Goal: Check status: Check status

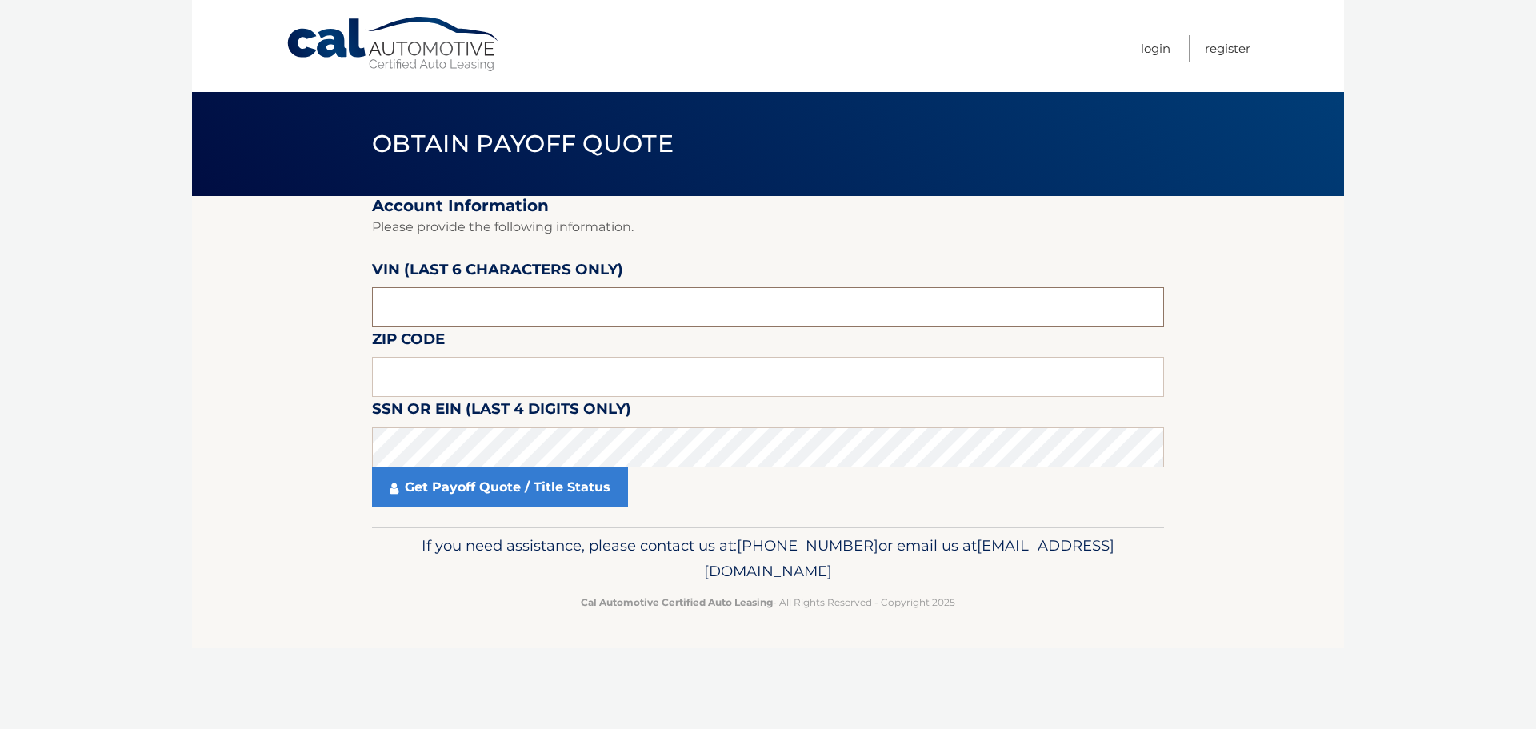
click at [581, 301] on input "text" at bounding box center [768, 307] width 792 height 40
type input "358576"
click at [452, 393] on input "text" at bounding box center [768, 377] width 792 height 40
click at [456, 384] on input "text" at bounding box center [768, 377] width 792 height 40
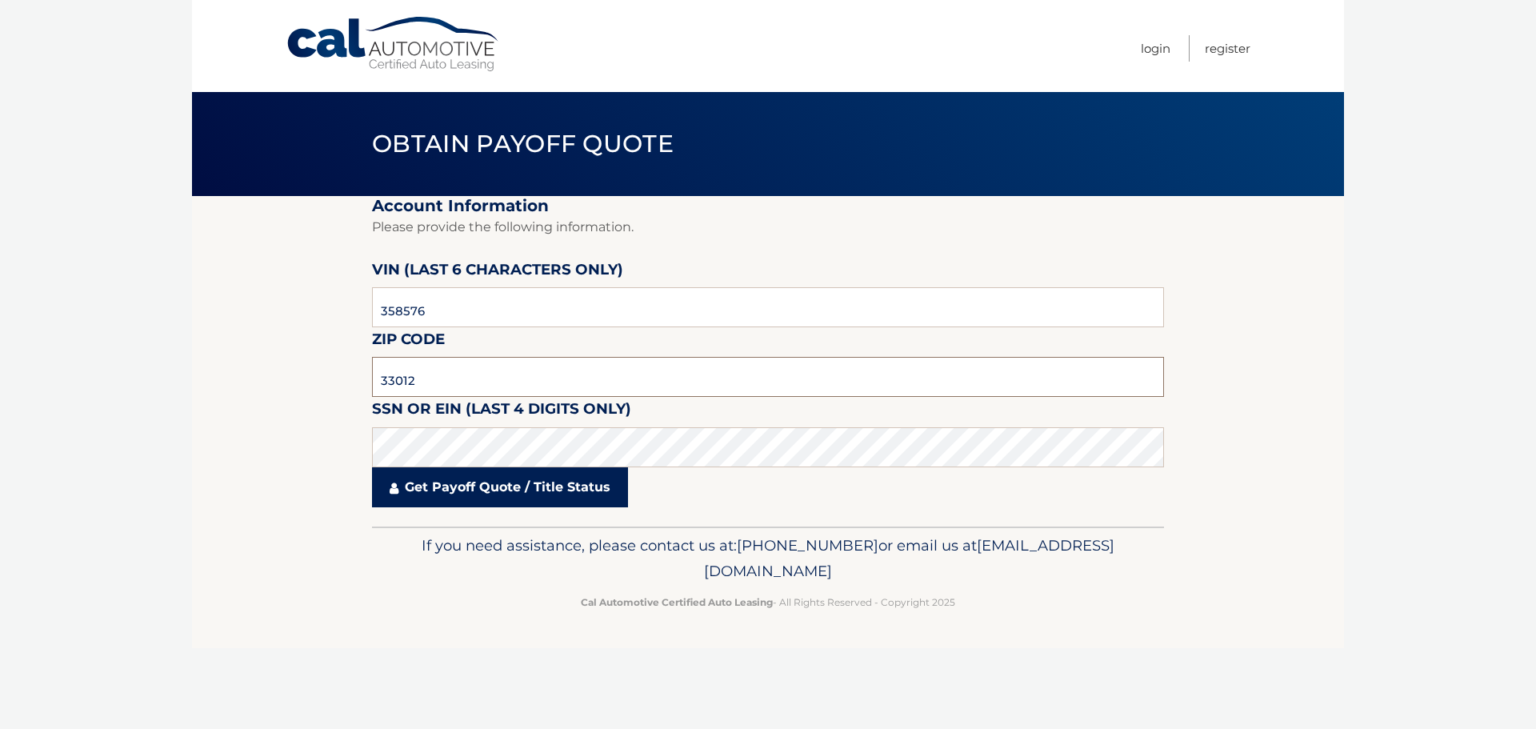
type input "33012"
click at [474, 502] on link "Get Payoff Quote / Title Status" at bounding box center [500, 487] width 256 height 40
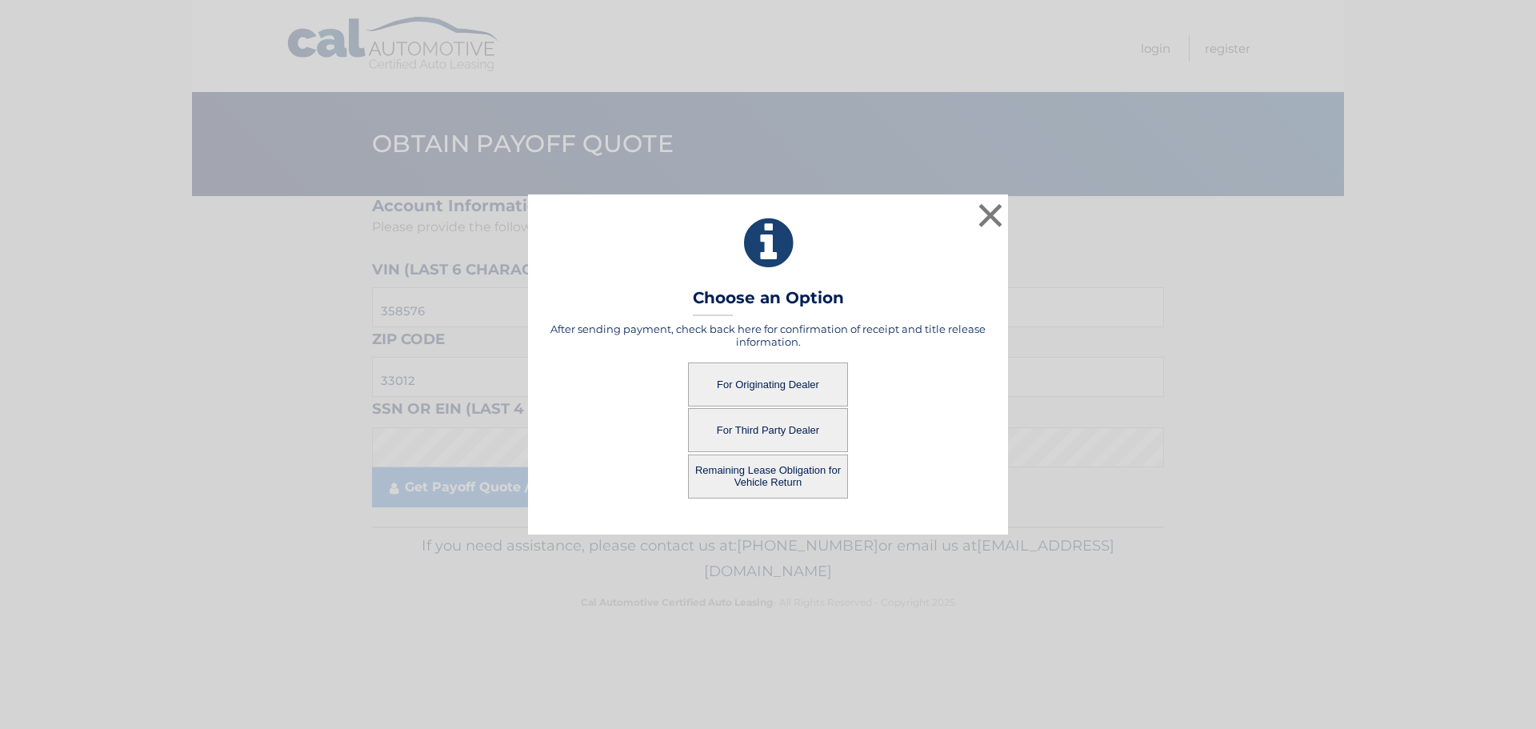
click at [760, 392] on button "For Originating Dealer" at bounding box center [768, 384] width 160 height 44
click at [764, 384] on button "For Originating Dealer" at bounding box center [768, 384] width 160 height 44
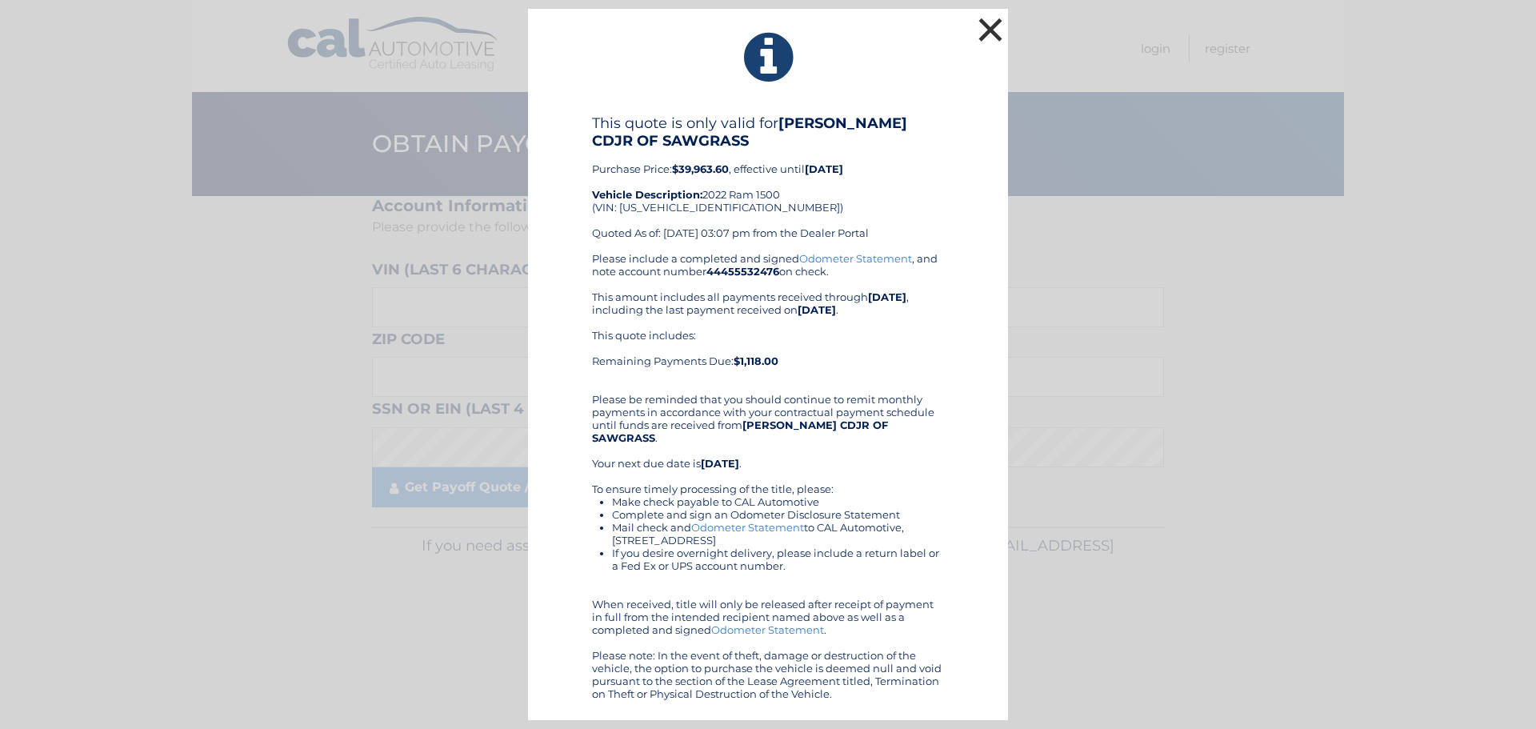
click at [993, 38] on button "×" at bounding box center [990, 30] width 32 height 32
